Goal: Information Seeking & Learning: Learn about a topic

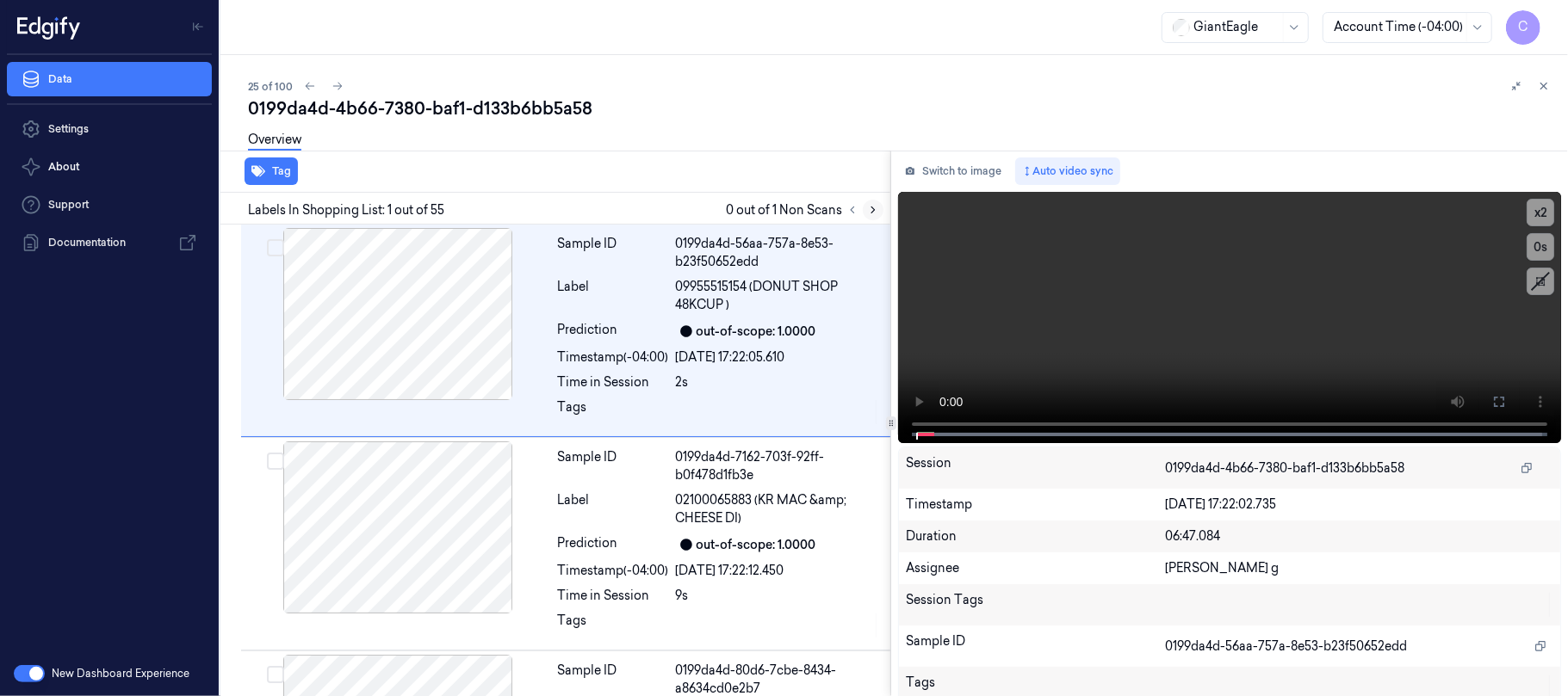
click at [872, 208] on icon at bounding box center [873, 210] width 12 height 12
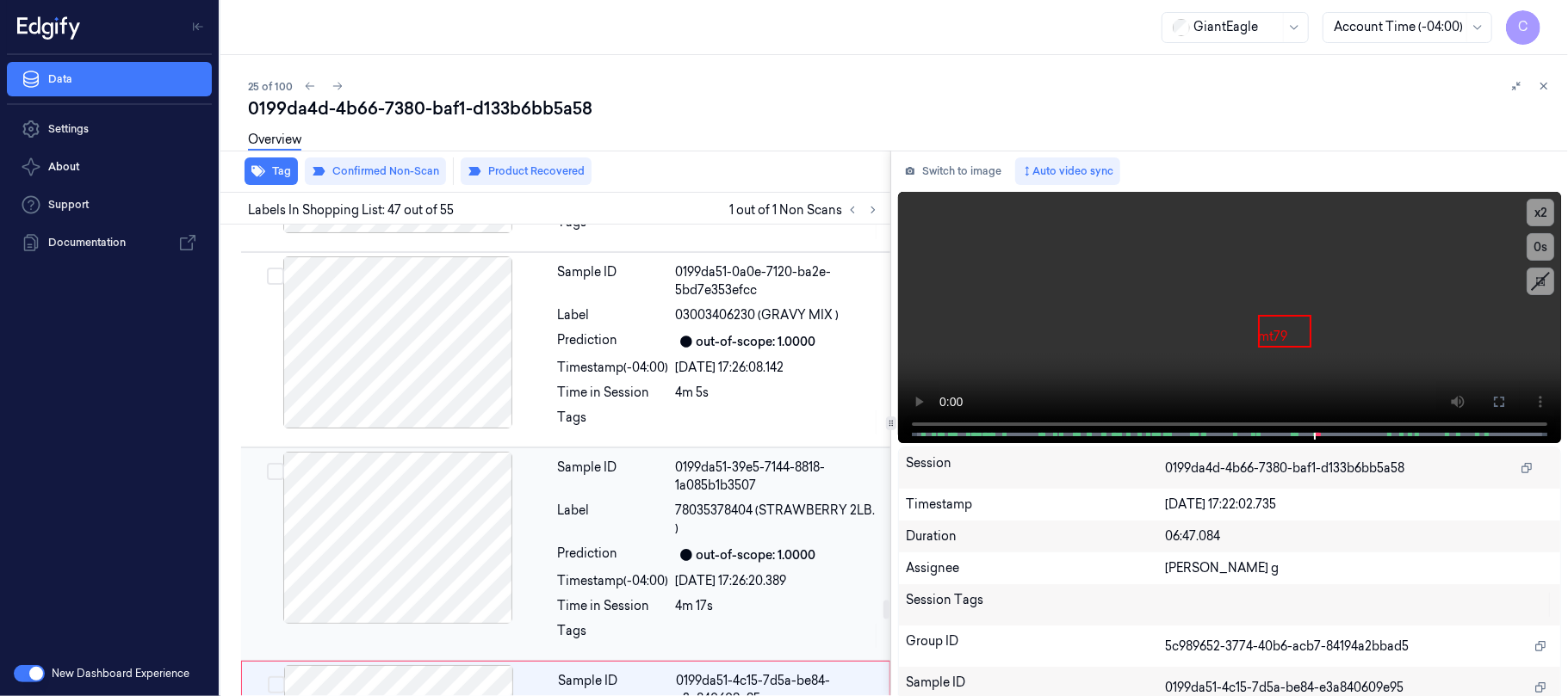
scroll to position [9245, 0]
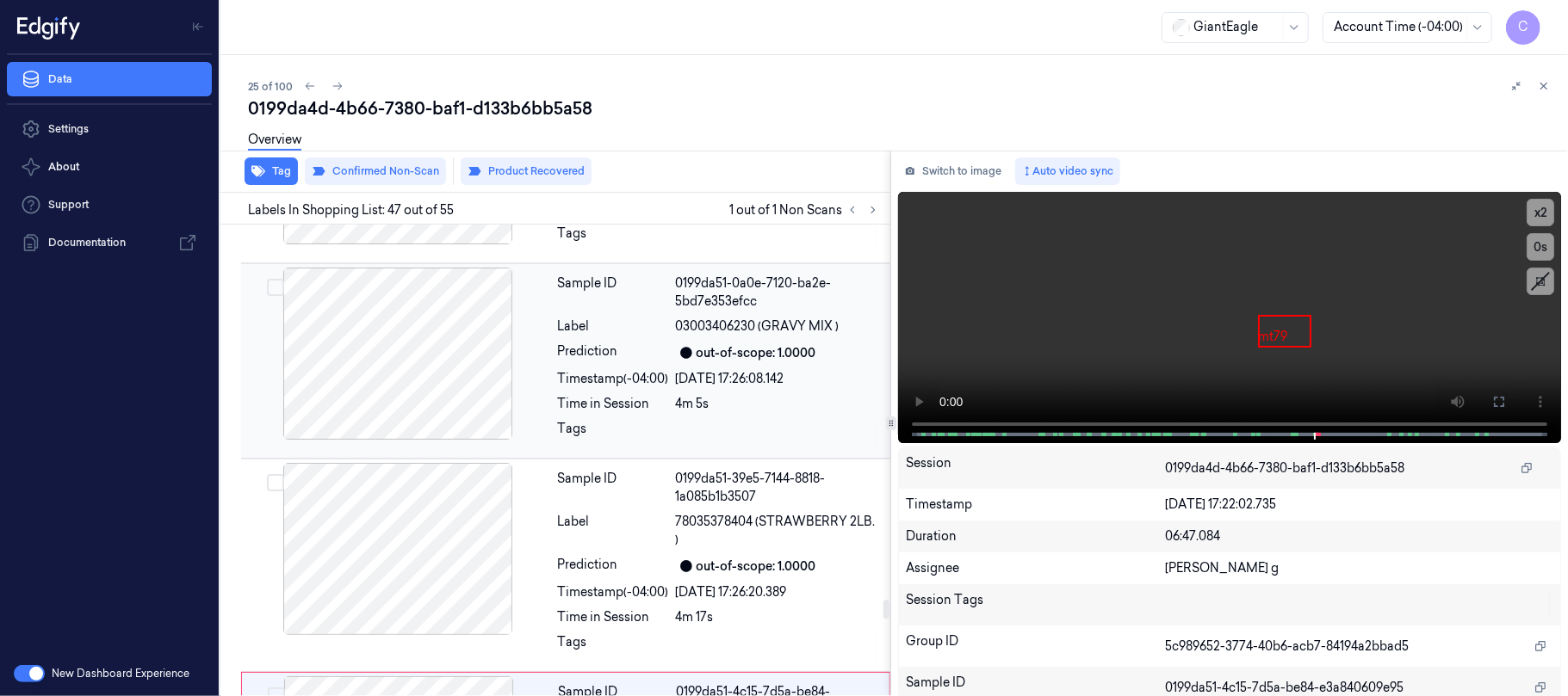
click at [512, 390] on div at bounding box center [398, 353] width 306 height 172
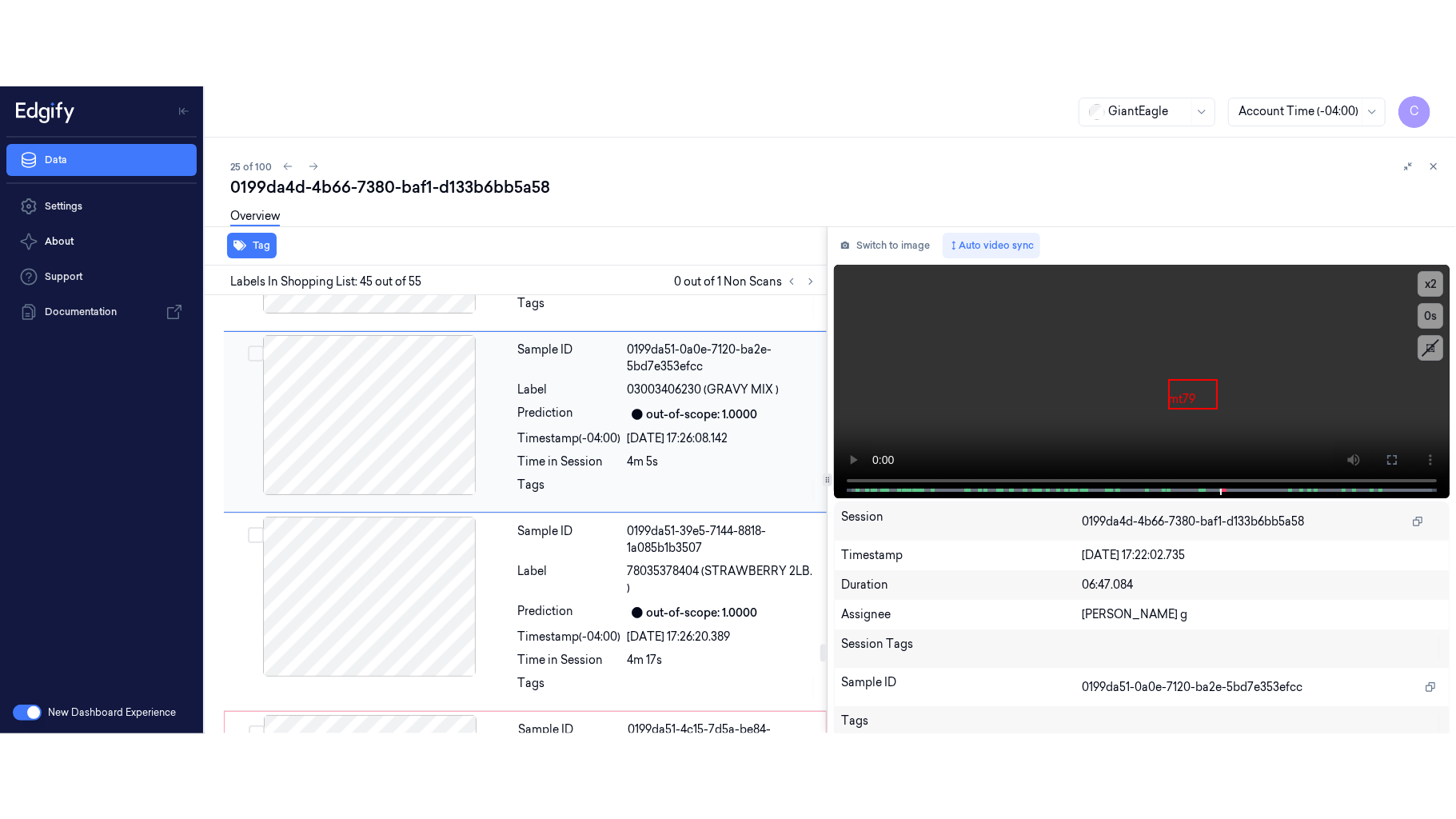
scroll to position [8520, 0]
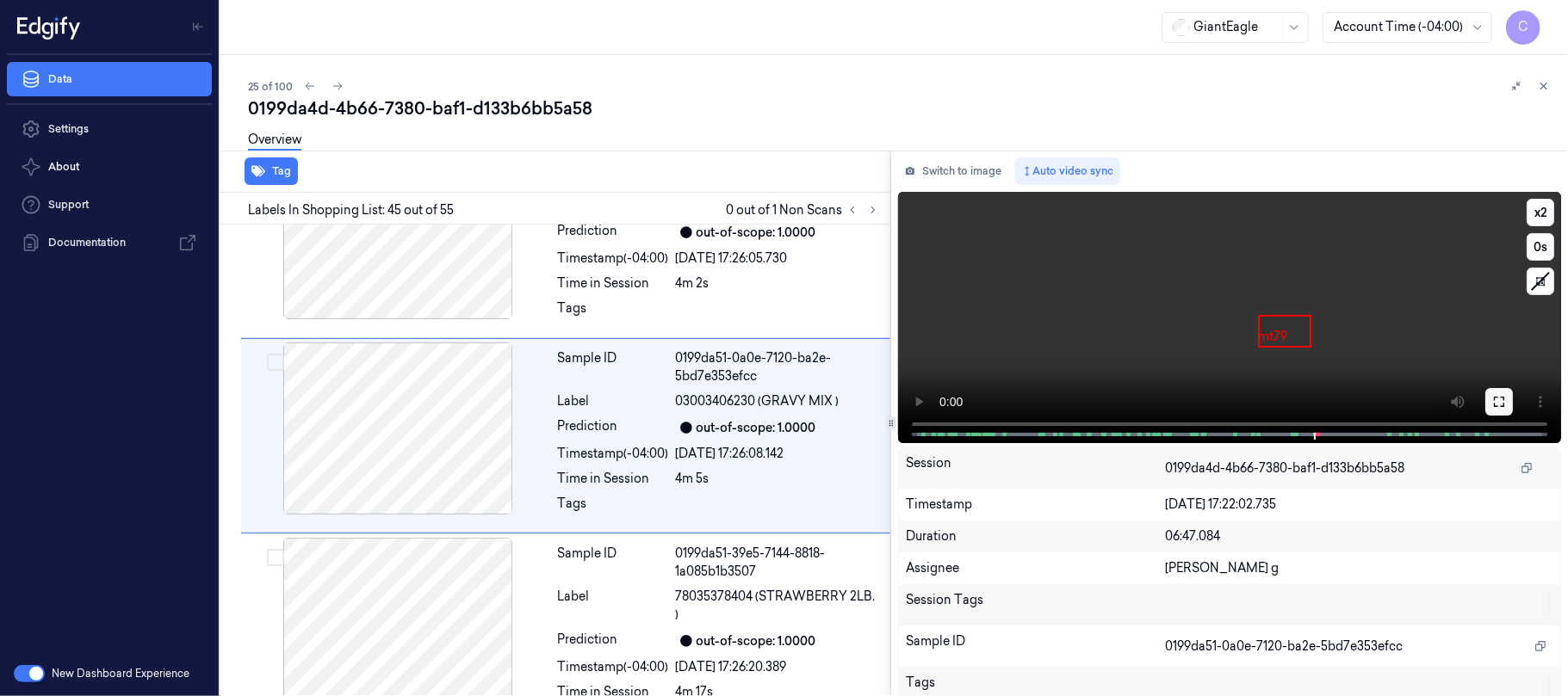
click at [1505, 402] on button at bounding box center [1499, 402] width 27 height 27
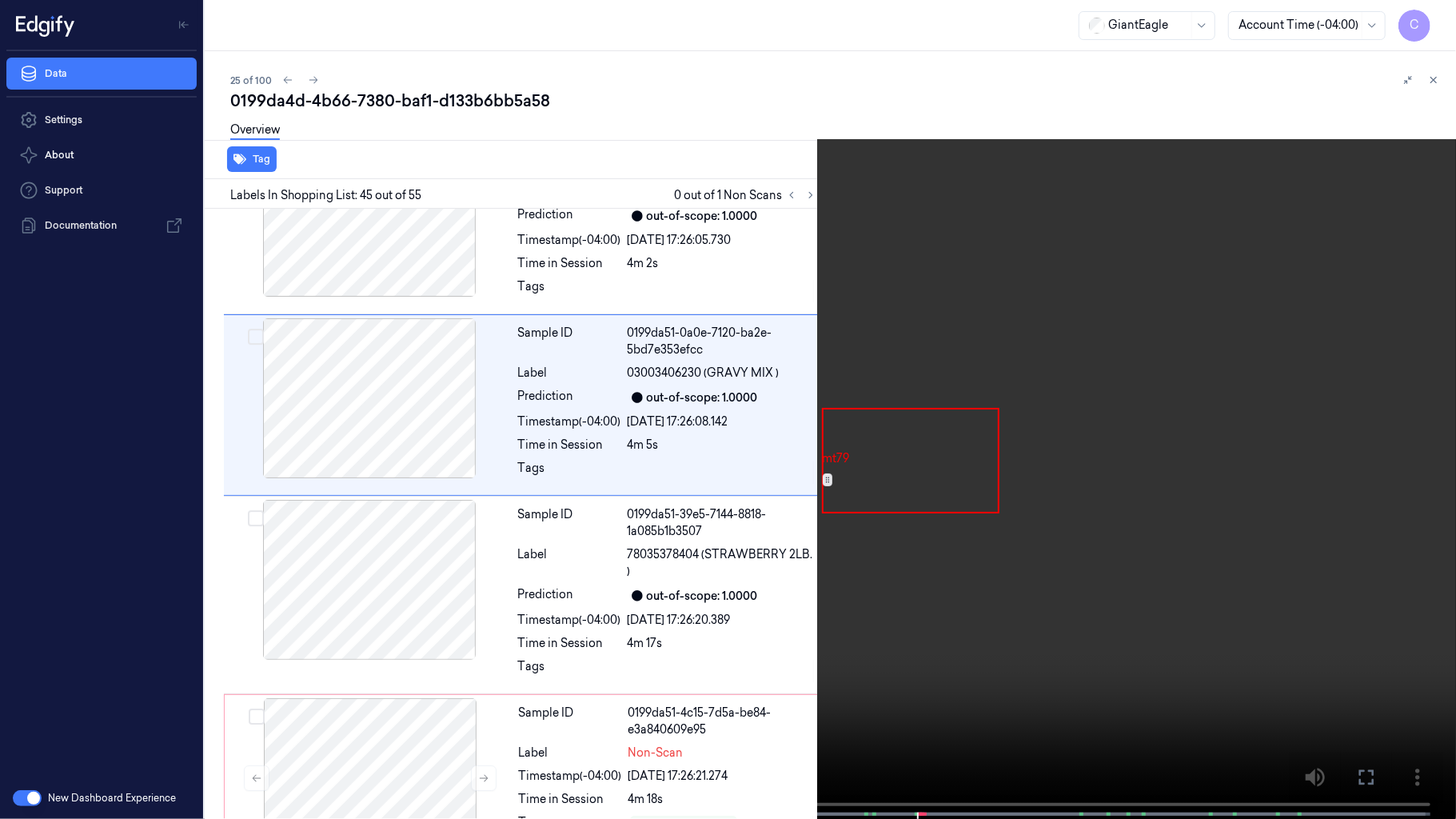
click at [747, 487] on video at bounding box center [728, 410] width 1456 height 822
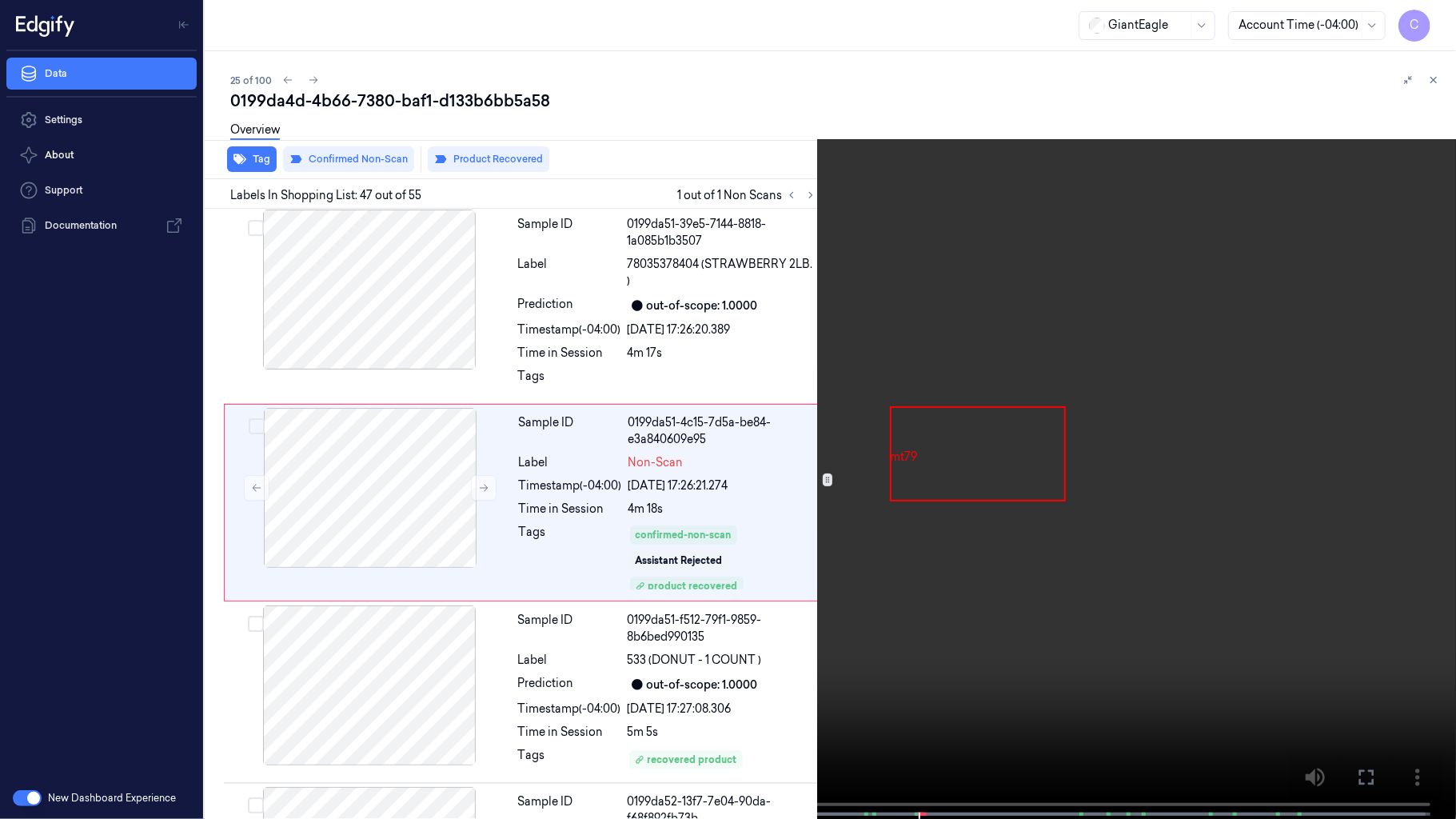
scroll to position [8824, 0]
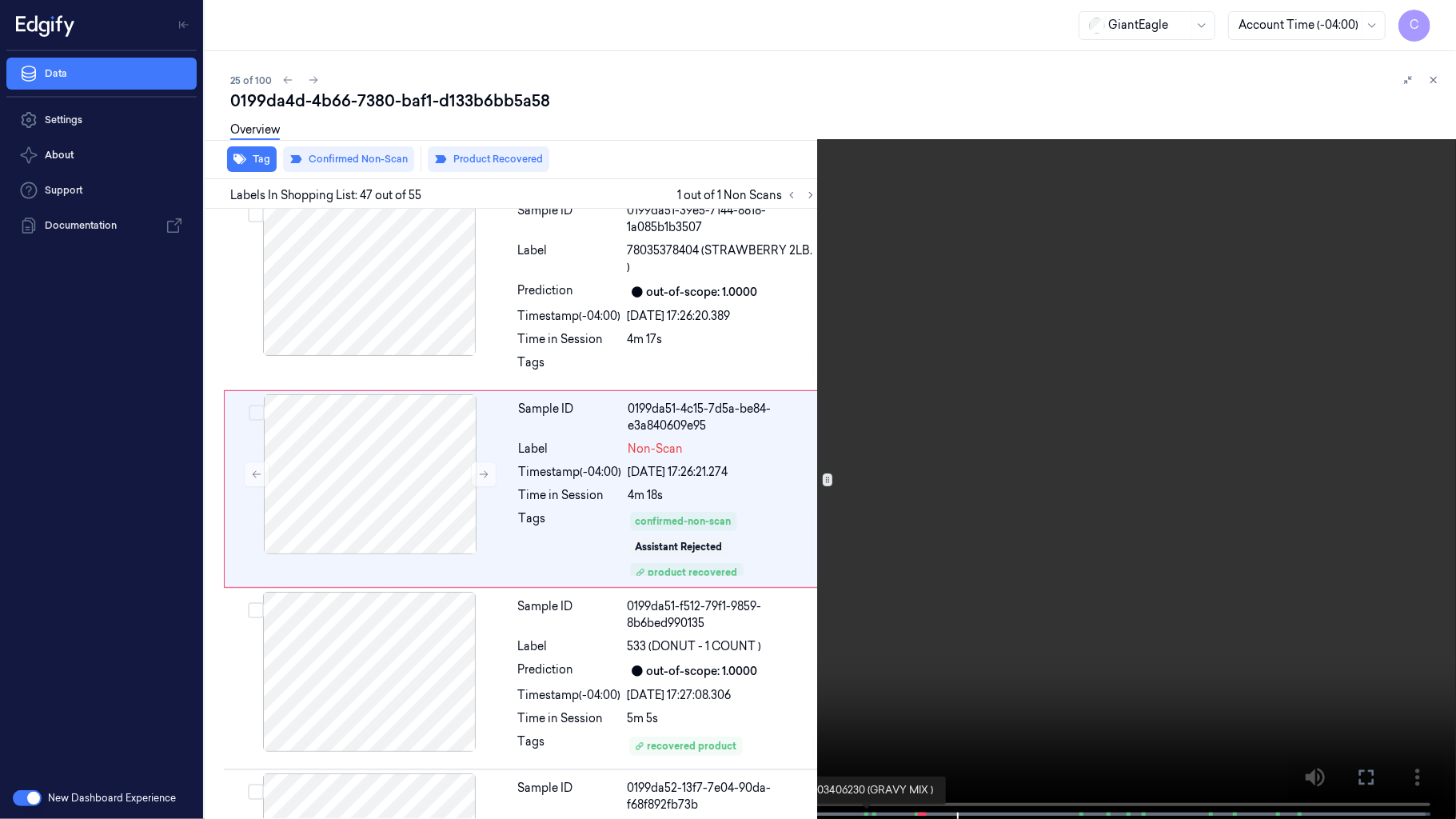
click at [867, 647] on span at bounding box center [868, 814] width 3 height 8
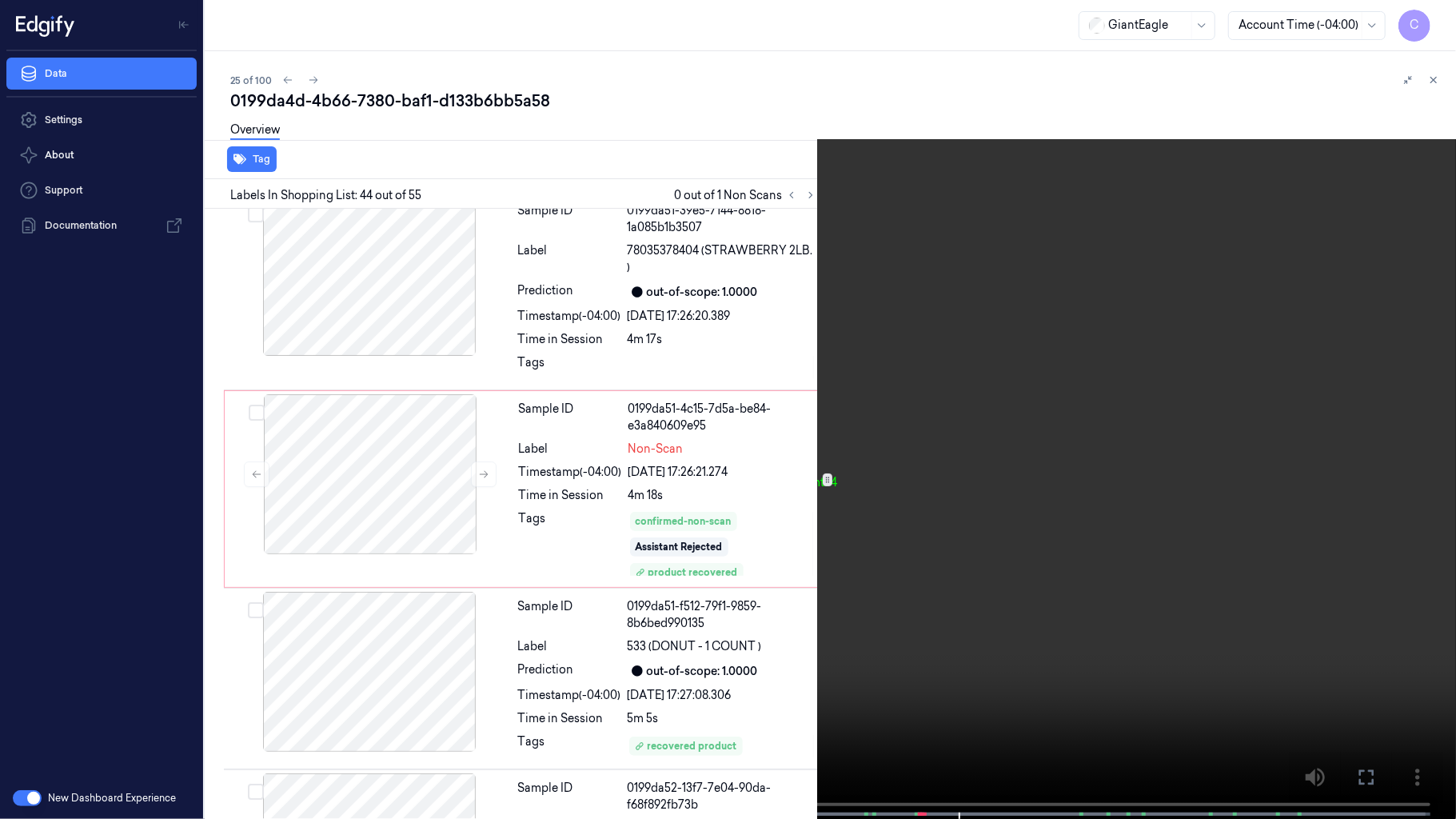
scroll to position [8252, 0]
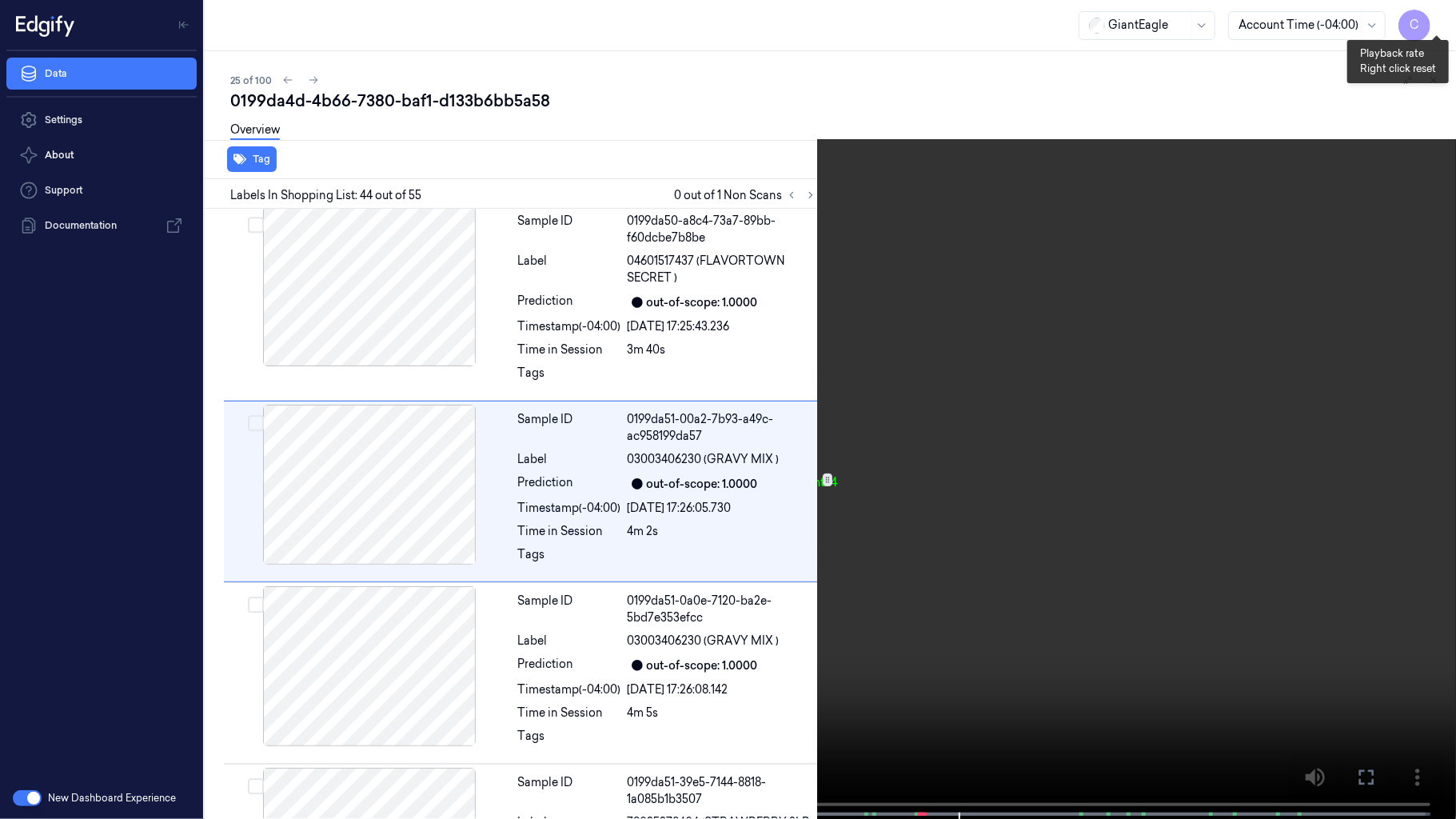
click at [1433, 20] on button "x 2" at bounding box center [1437, 19] width 26 height 26
click at [1433, 20] on button "x 4" at bounding box center [1437, 19] width 26 height 26
click at [1433, 20] on button "x 1" at bounding box center [1437, 19] width 26 height 26
click at [1433, 20] on button "x 2" at bounding box center [1437, 19] width 26 height 26
click at [1433, 20] on button "x 4" at bounding box center [1437, 19] width 26 height 26
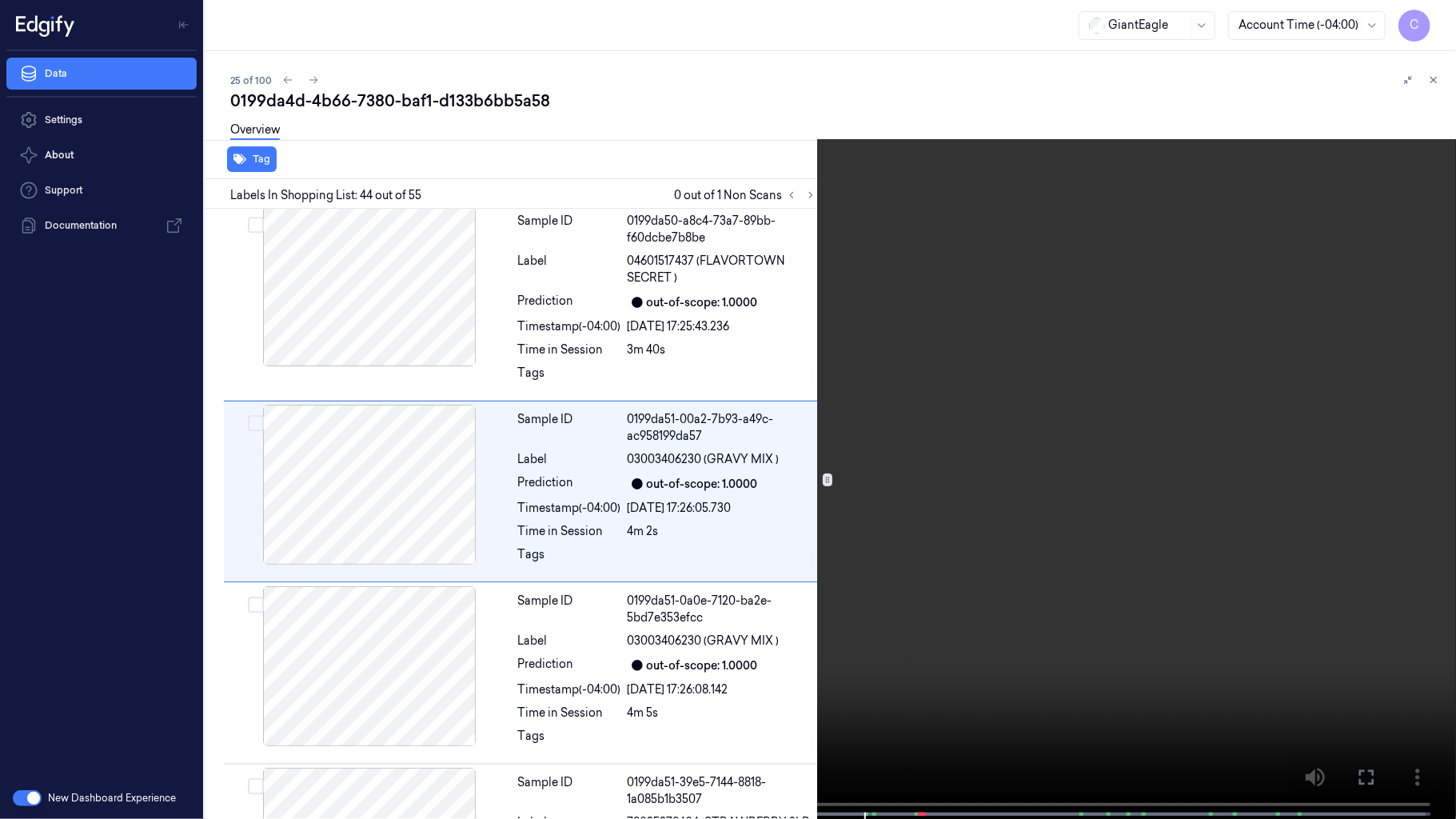
click at [0, 0] on icon at bounding box center [0, 0] width 0 height 0
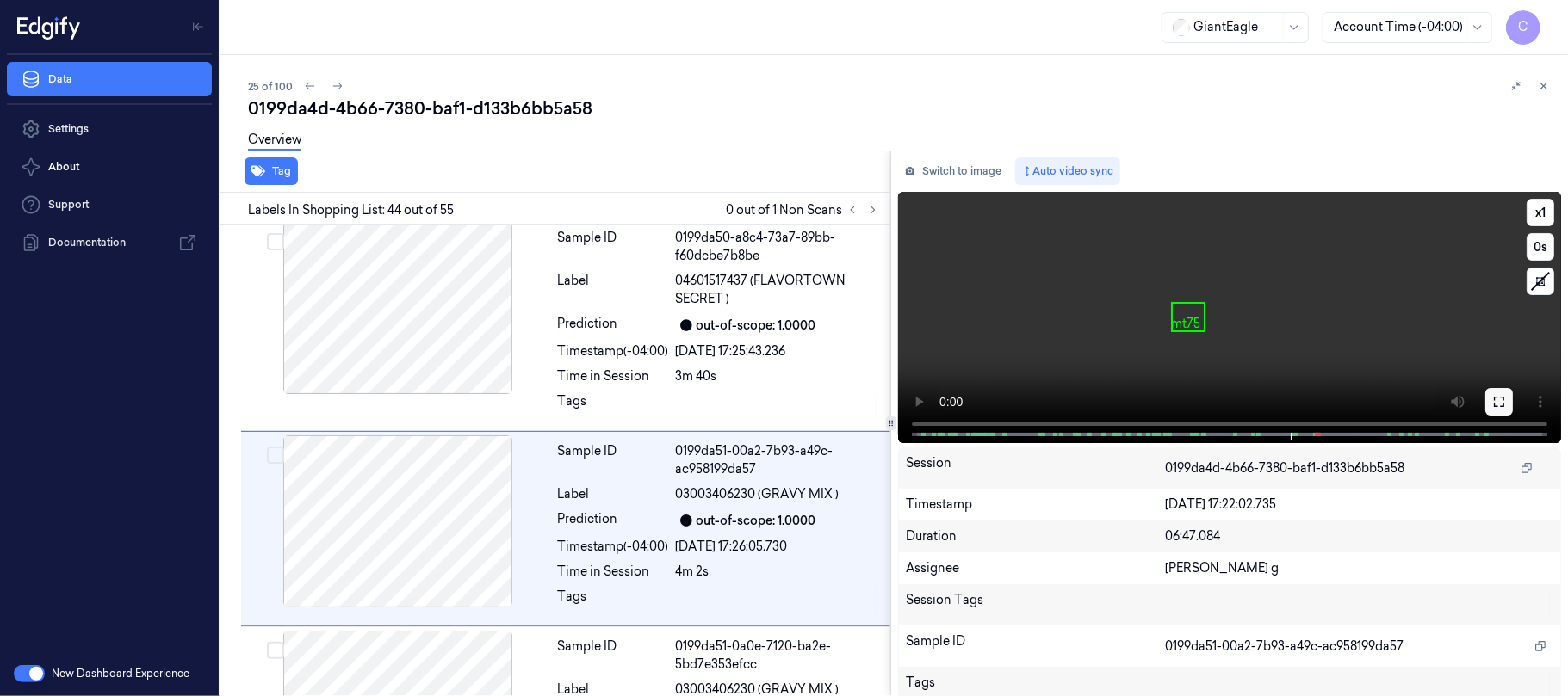
click at [1499, 402] on icon at bounding box center [1499, 402] width 14 height 14
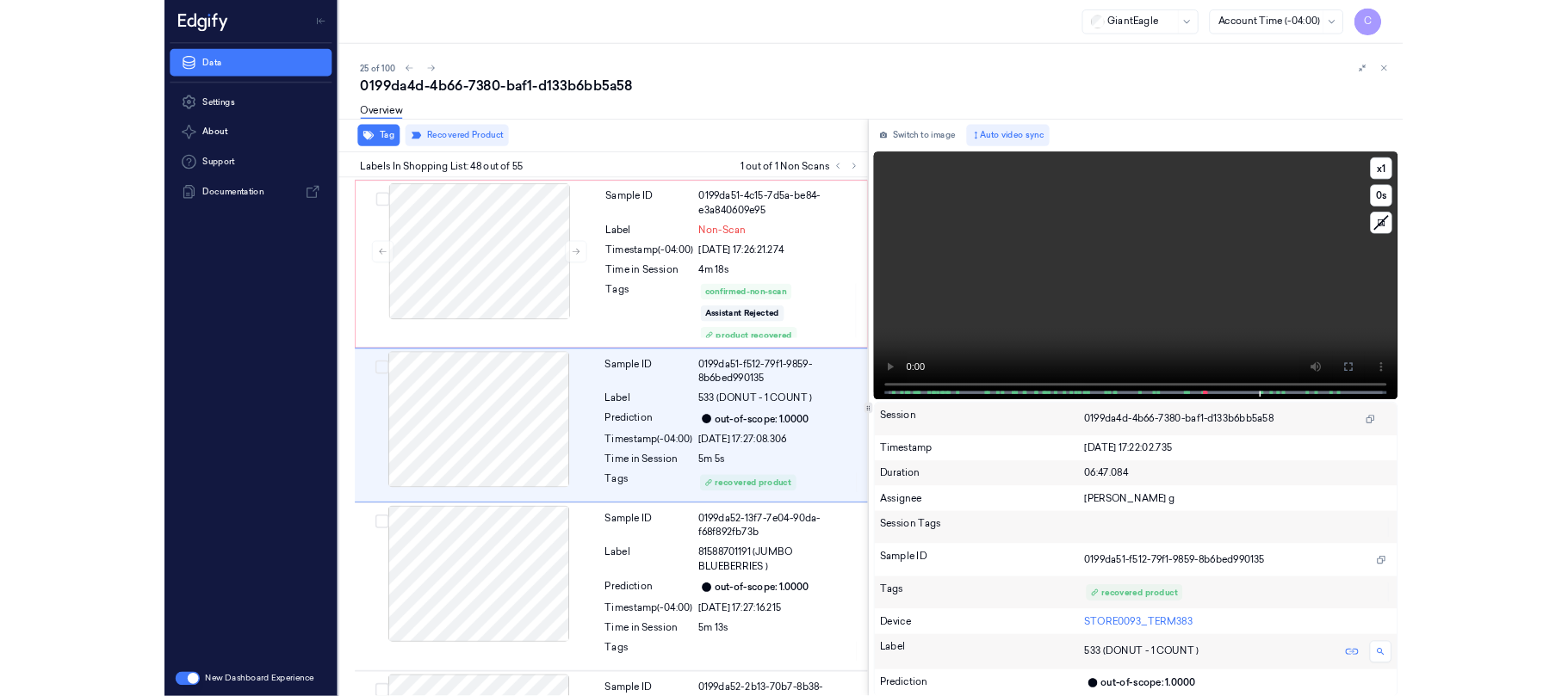
scroll to position [9702, 0]
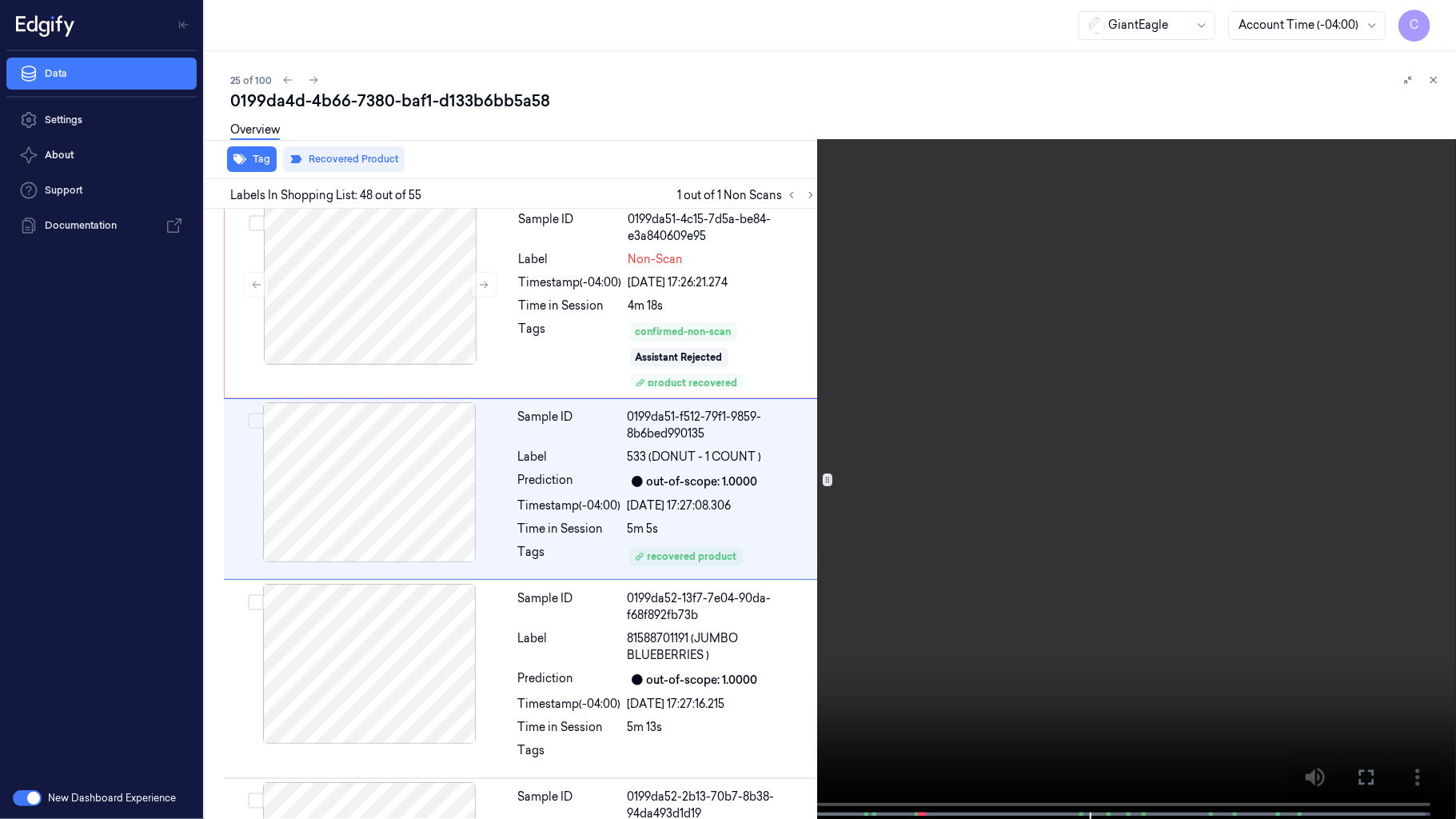
click at [1025, 647] on video at bounding box center [728, 410] width 1456 height 822
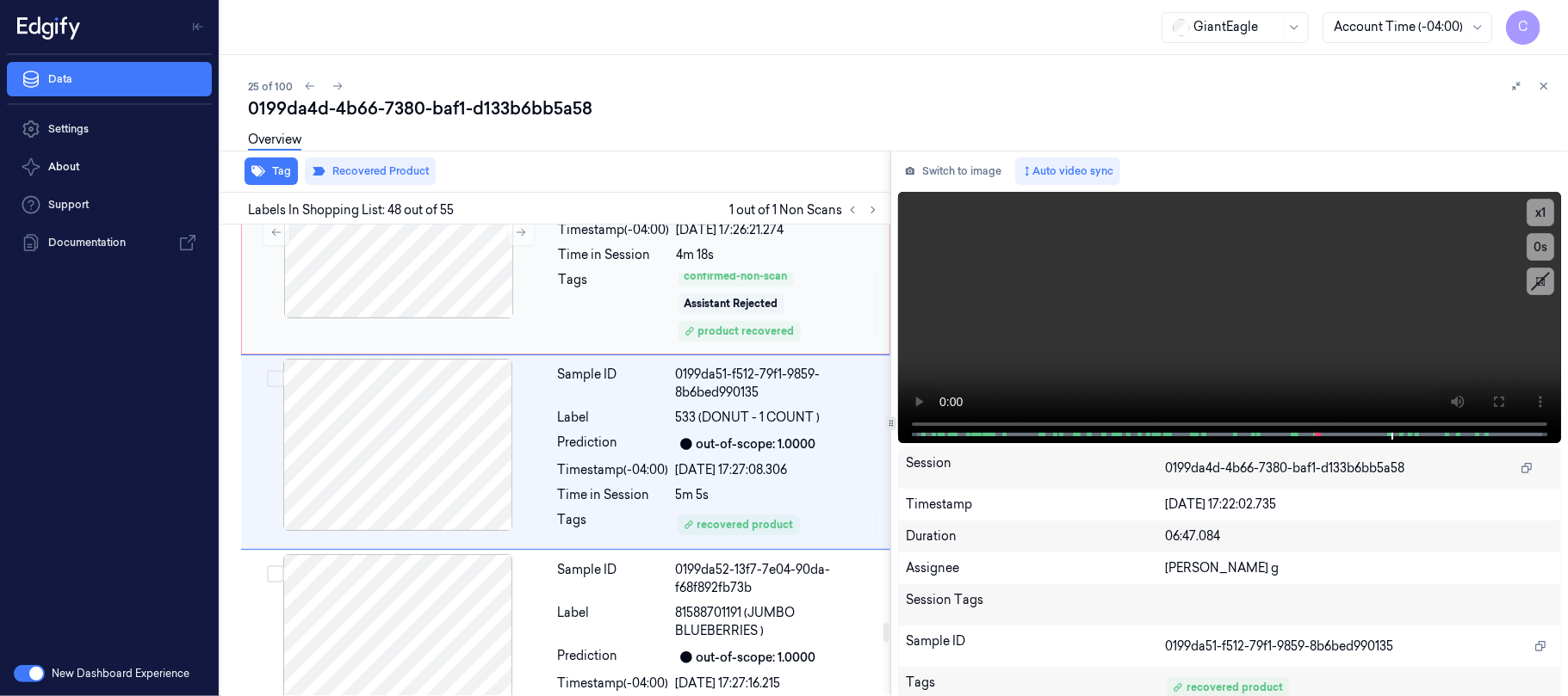
scroll to position [9817, 0]
